Goal: Check status: Check status

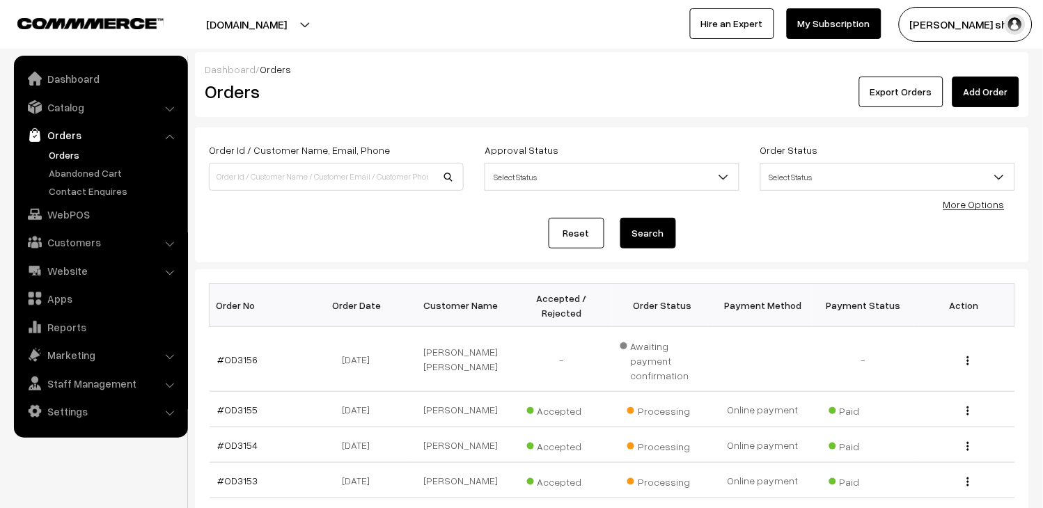
click at [70, 151] on link "Orders" at bounding box center [114, 155] width 138 height 15
click at [59, 153] on link "Orders" at bounding box center [114, 155] width 138 height 15
click at [65, 136] on link "Orders" at bounding box center [100, 135] width 166 height 25
click at [45, 157] on link "Orders" at bounding box center [114, 155] width 138 height 15
click at [246, 354] on link "#OD3156" at bounding box center [238, 360] width 40 height 12
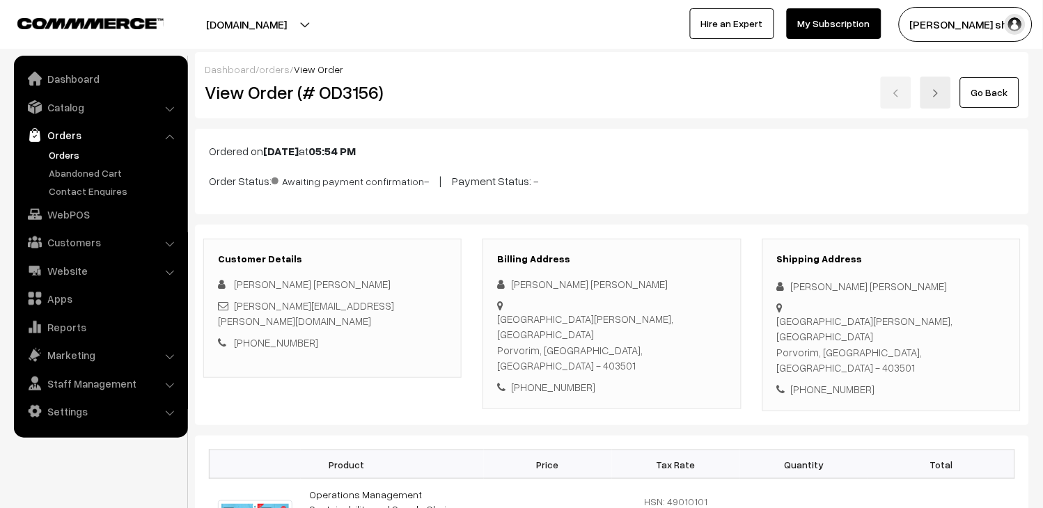
click at [59, 155] on link "Orders" at bounding box center [114, 155] width 138 height 15
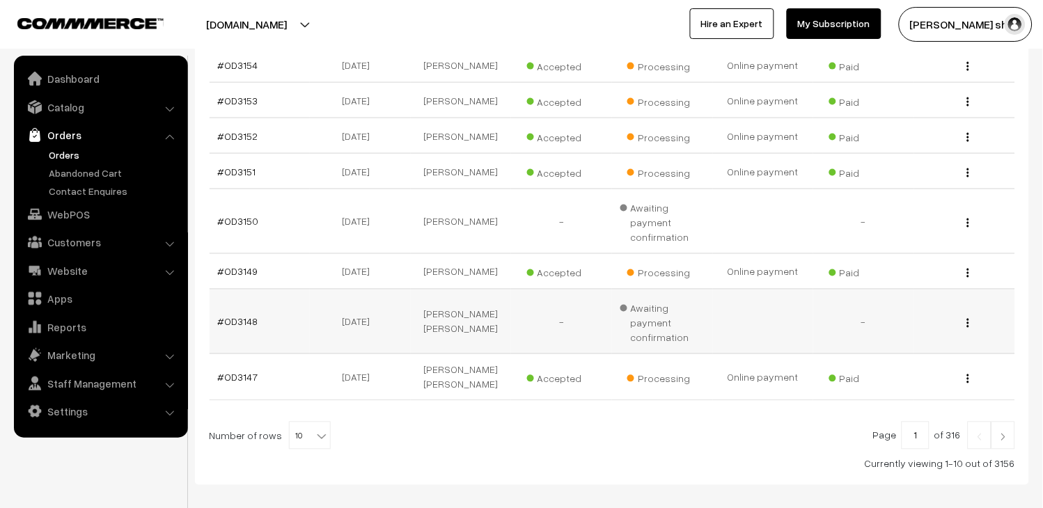
scroll to position [387, 0]
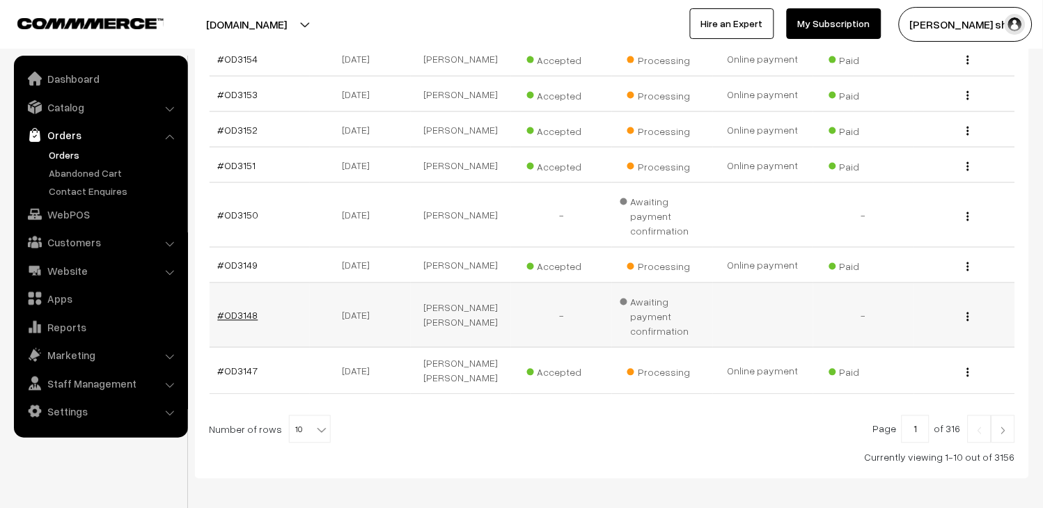
click at [249, 310] on link "#OD3148" at bounding box center [238, 316] width 40 height 12
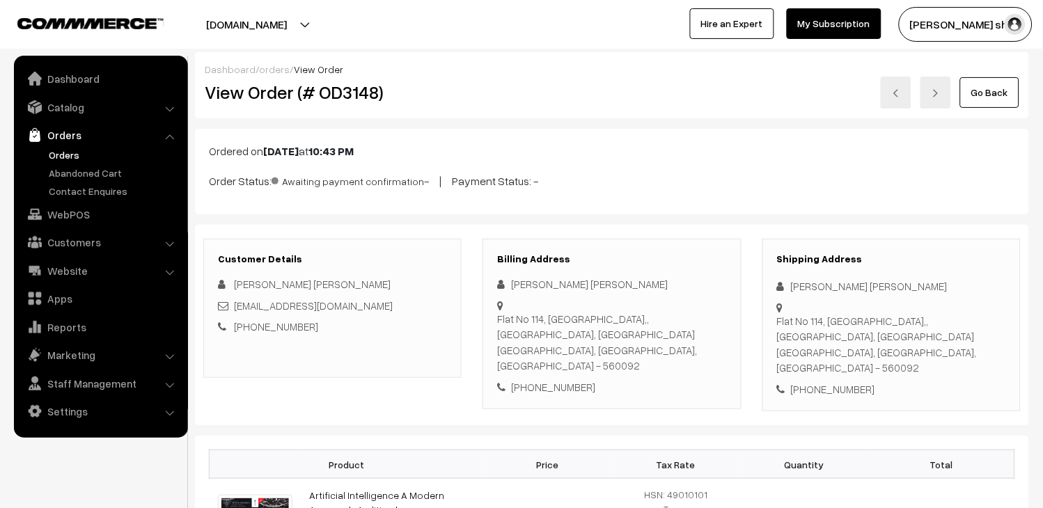
click at [362, 309] on div "ajitmariojohn@gmail.com" at bounding box center [332, 306] width 229 height 16
copy div "ajitmariojohn@gmail.com"
click at [61, 155] on link "Orders" at bounding box center [114, 155] width 138 height 15
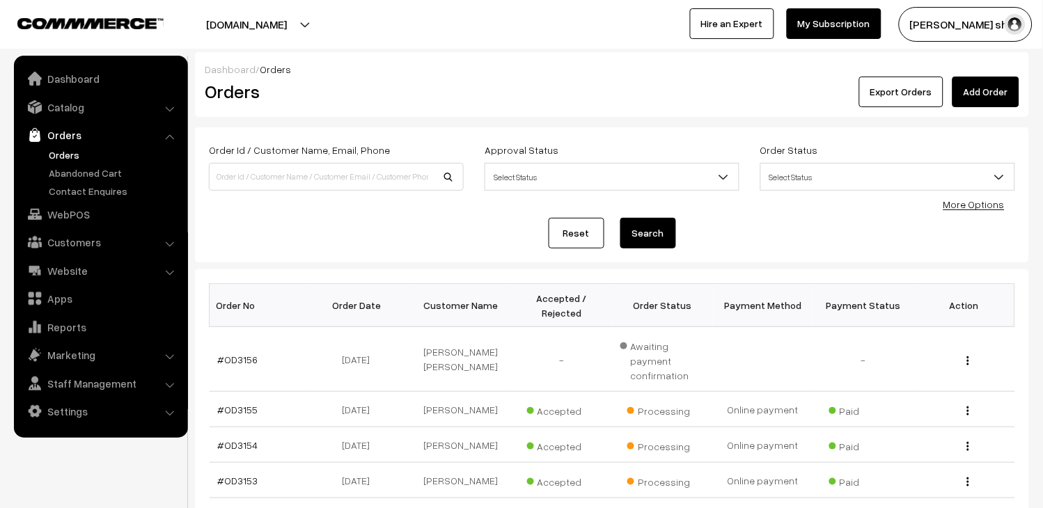
click at [72, 155] on link "Orders" at bounding box center [114, 155] width 138 height 15
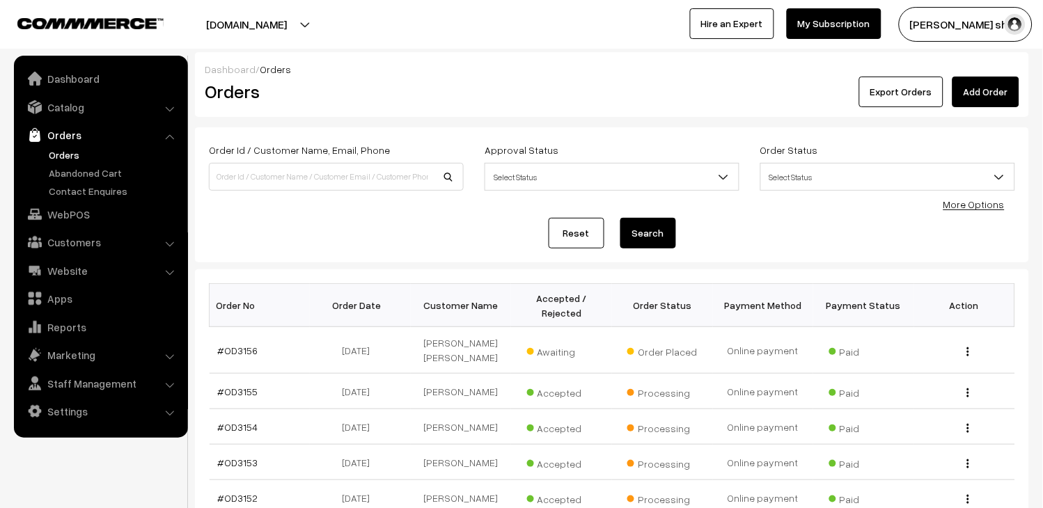
click at [46, 151] on link "Orders" at bounding box center [114, 155] width 138 height 15
click at [226, 345] on link "#OD3156" at bounding box center [238, 351] width 40 height 12
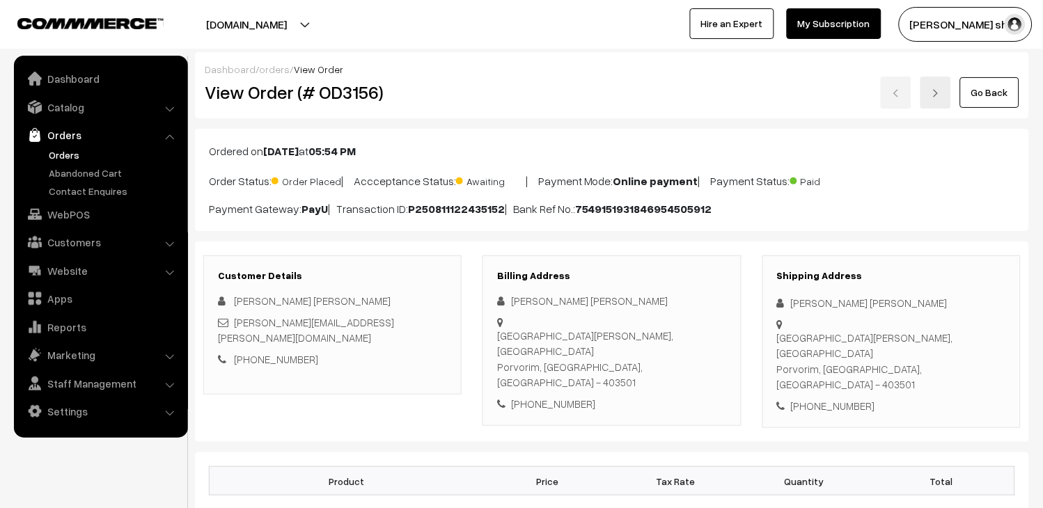
click at [65, 158] on link "Orders" at bounding box center [114, 155] width 138 height 15
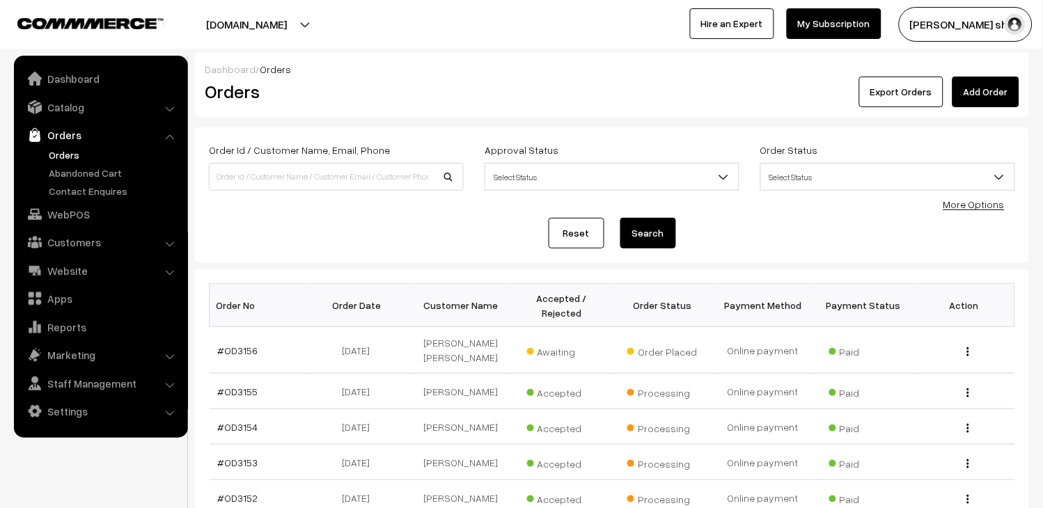
click at [61, 152] on link "Orders" at bounding box center [114, 155] width 138 height 15
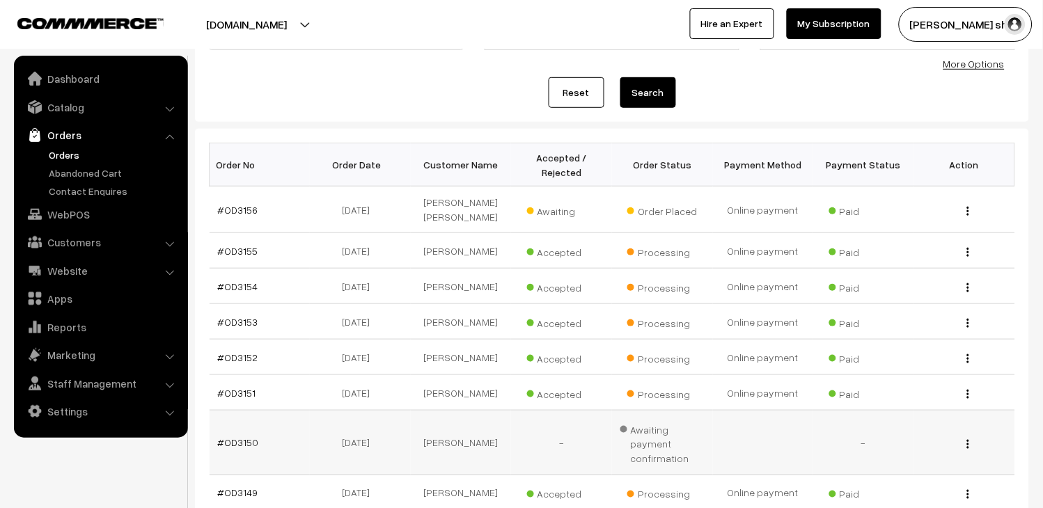
scroll to position [155, 0]
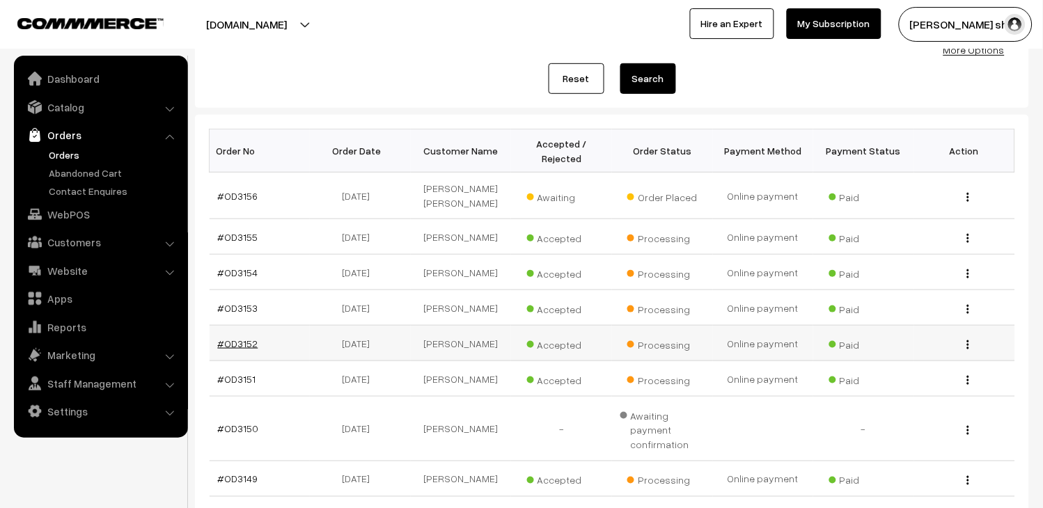
click at [241, 338] on link "#OD3152" at bounding box center [238, 344] width 40 height 12
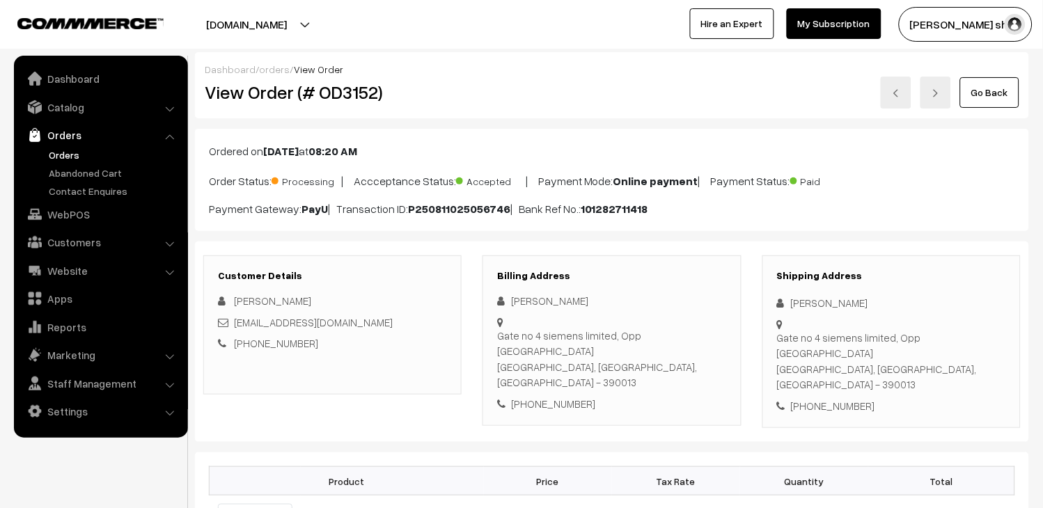
click at [63, 152] on link "Orders" at bounding box center [114, 155] width 138 height 15
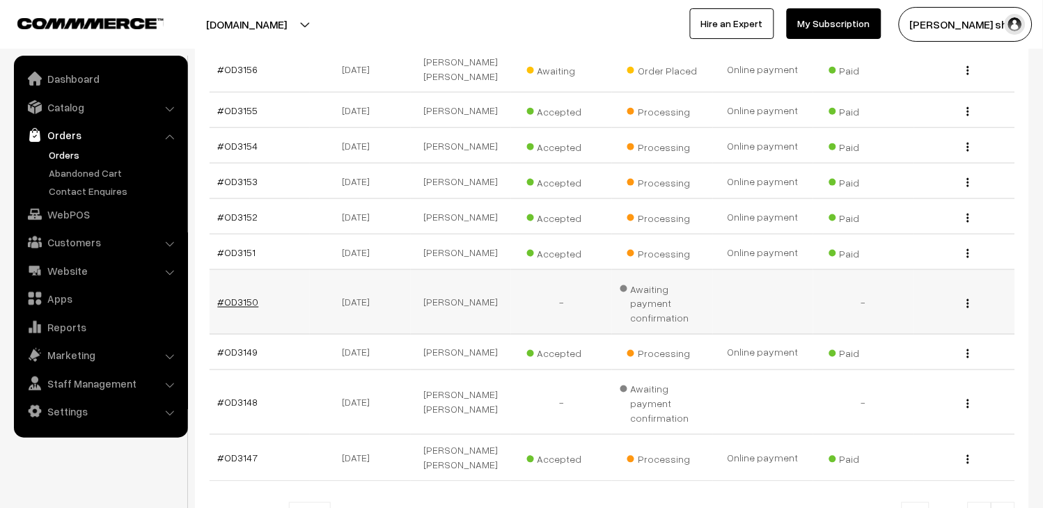
scroll to position [309, 0]
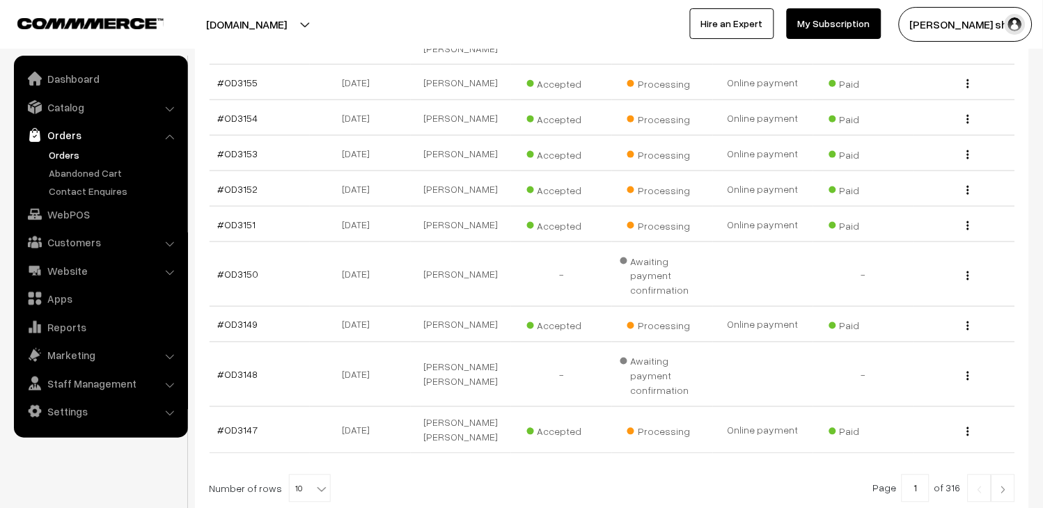
click at [294, 476] on span "10" at bounding box center [310, 490] width 40 height 28
select select "50"
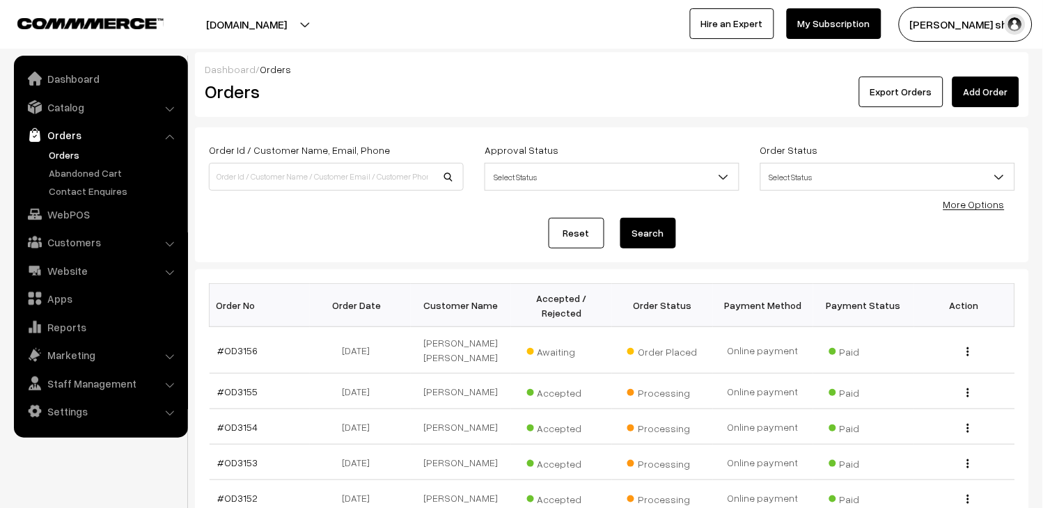
click at [61, 151] on link "Orders" at bounding box center [114, 155] width 138 height 15
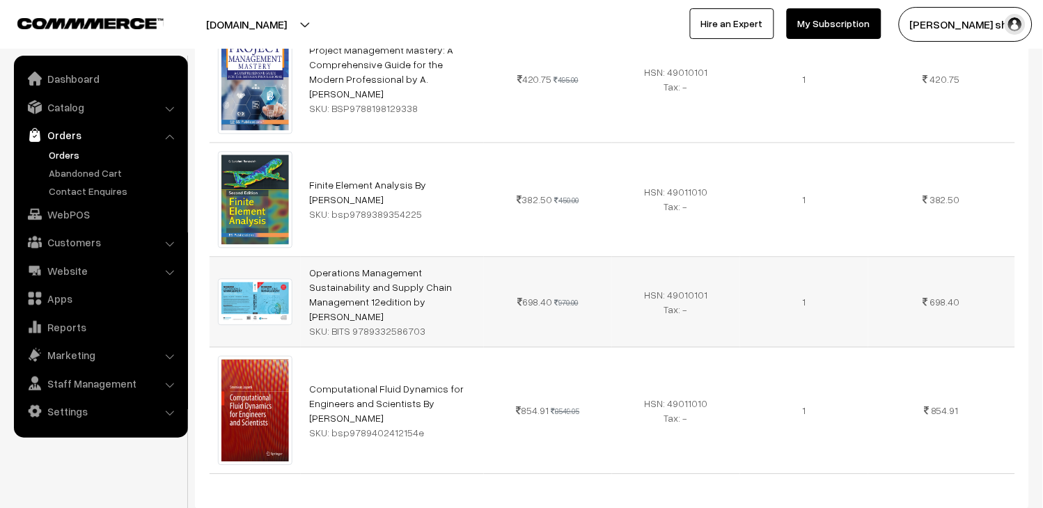
scroll to position [696, 0]
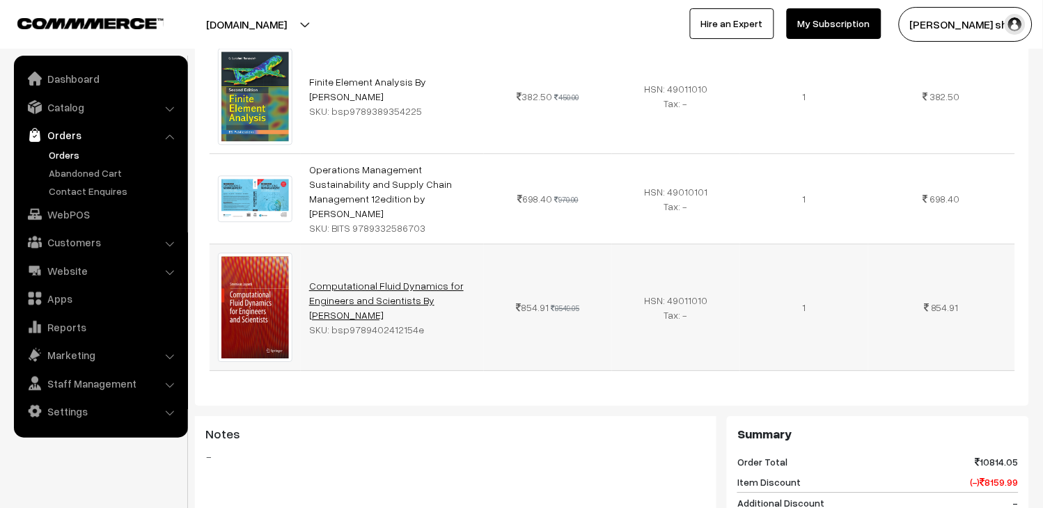
click at [381, 280] on link "Computational Fluid Dynamics for Engineers and Scientists By [PERSON_NAME]" at bounding box center [386, 300] width 155 height 41
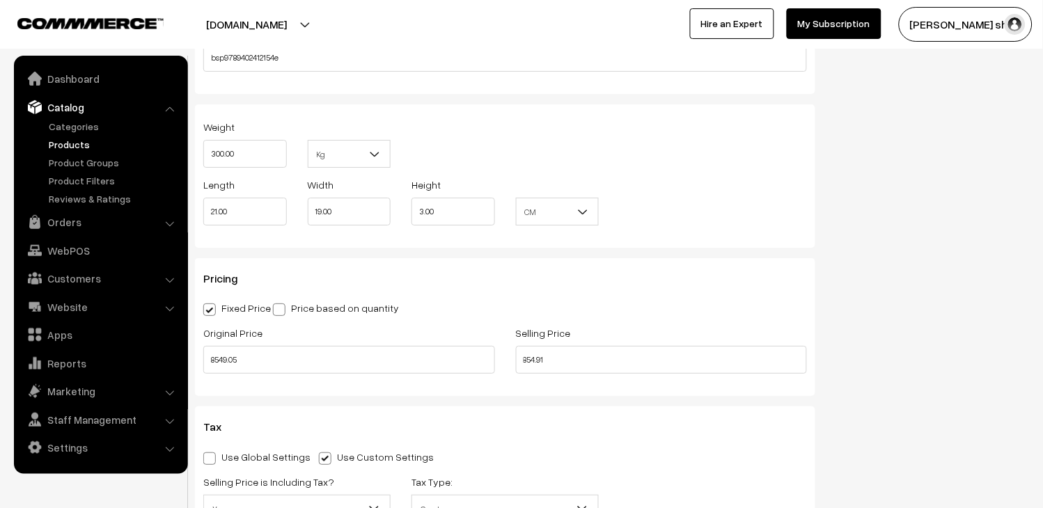
scroll to position [1083, 0]
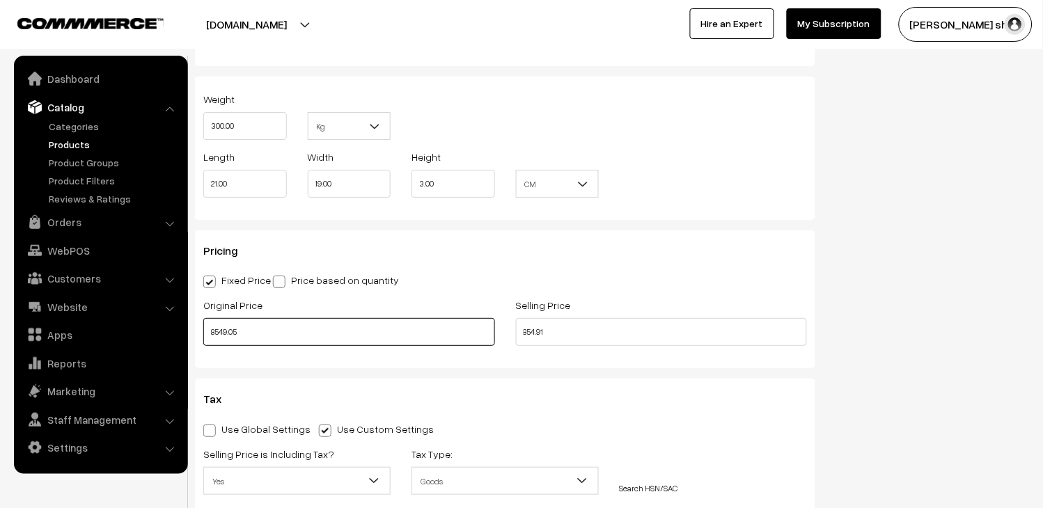
click at [340, 327] on input "8549.05" at bounding box center [349, 332] width 292 height 28
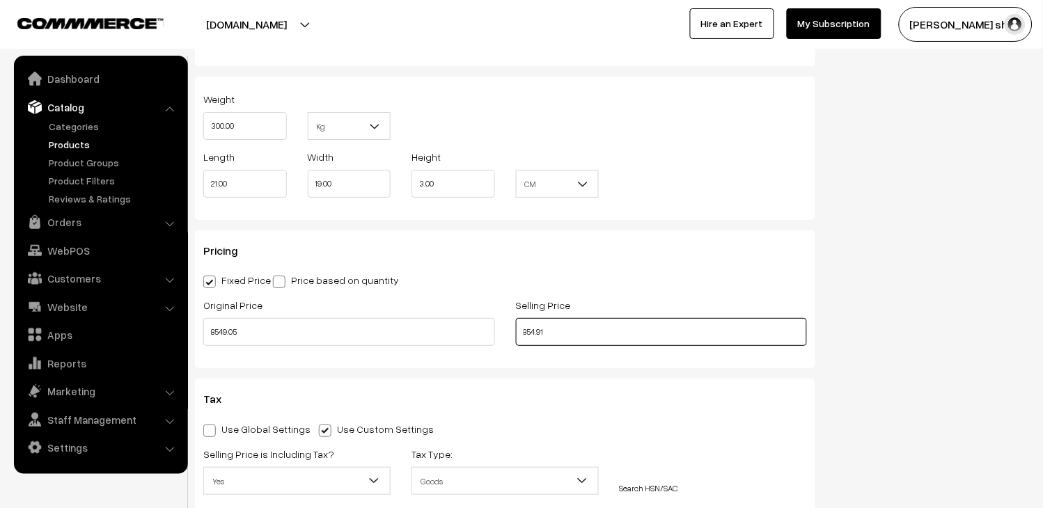
click at [676, 327] on input "854.91" at bounding box center [662, 332] width 292 height 28
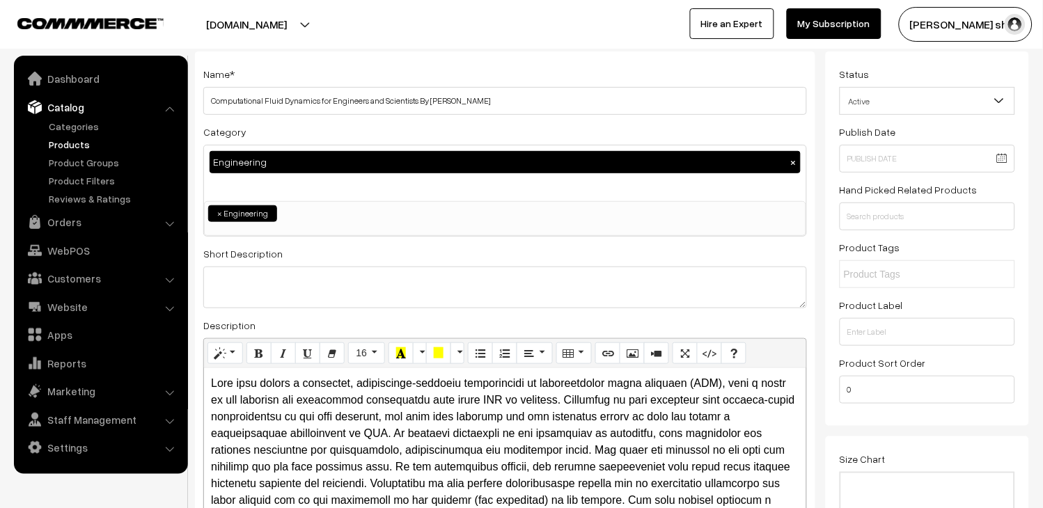
scroll to position [0, 0]
